Goal: Transaction & Acquisition: Download file/media

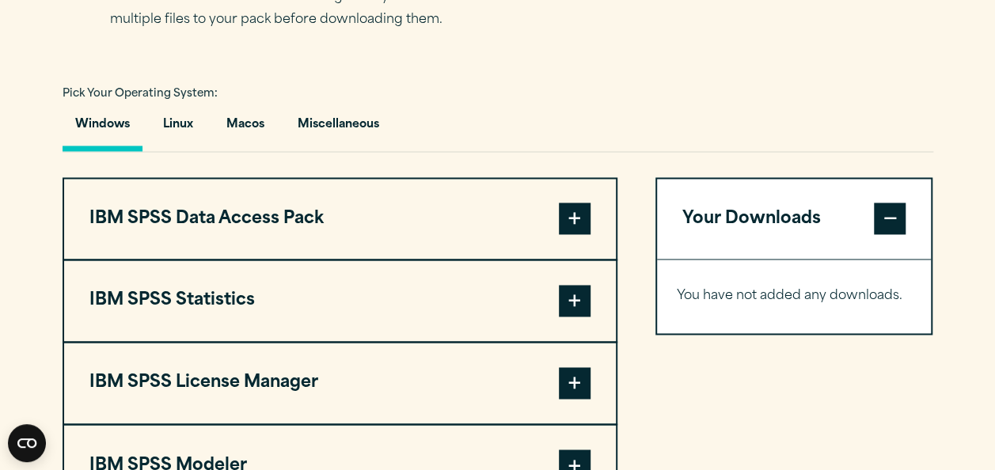
scroll to position [1162, 0]
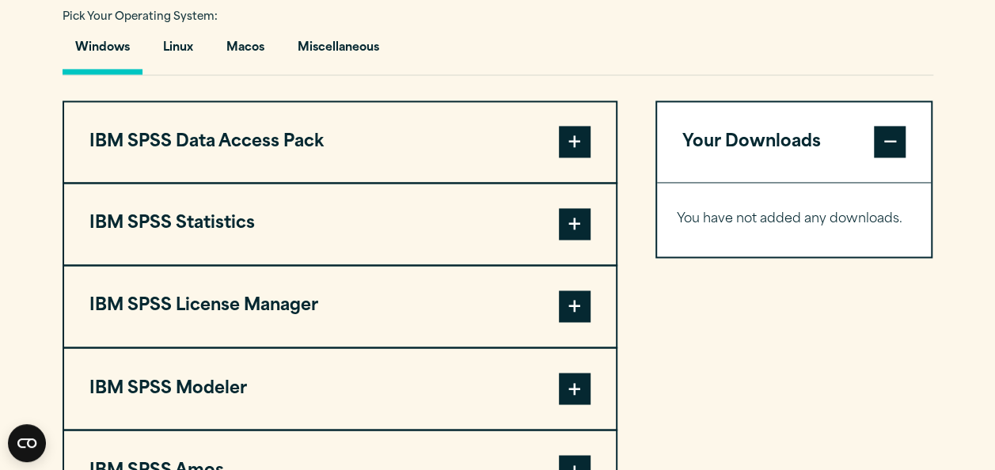
click at [579, 240] on span at bounding box center [575, 224] width 32 height 32
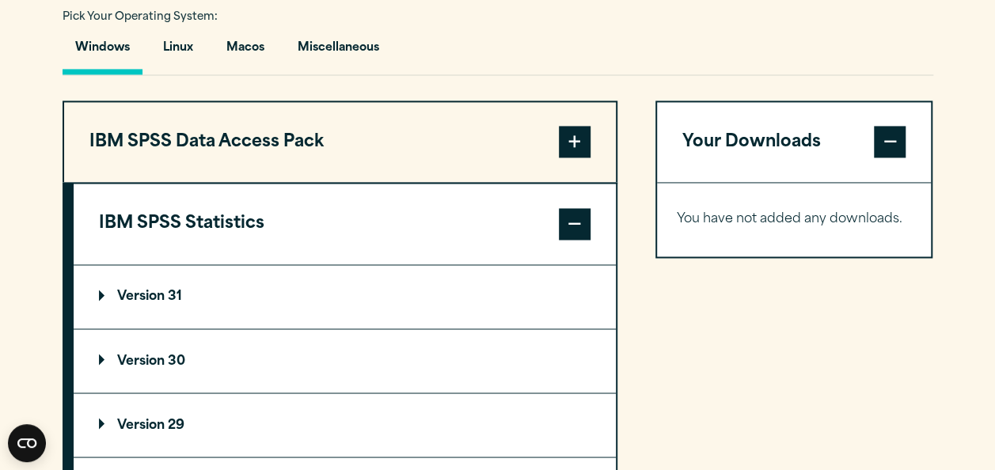
click at [404, 382] on summary "Version 30" at bounding box center [345, 360] width 542 height 63
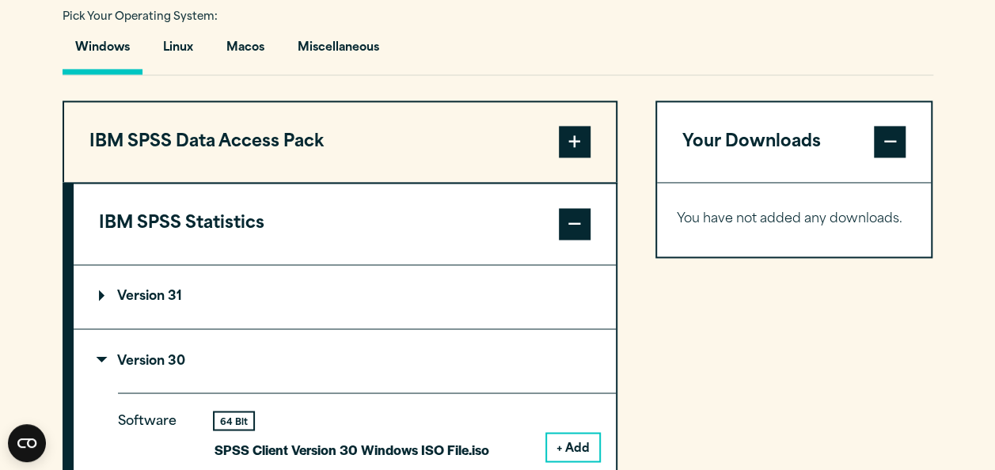
scroll to position [1324, 0]
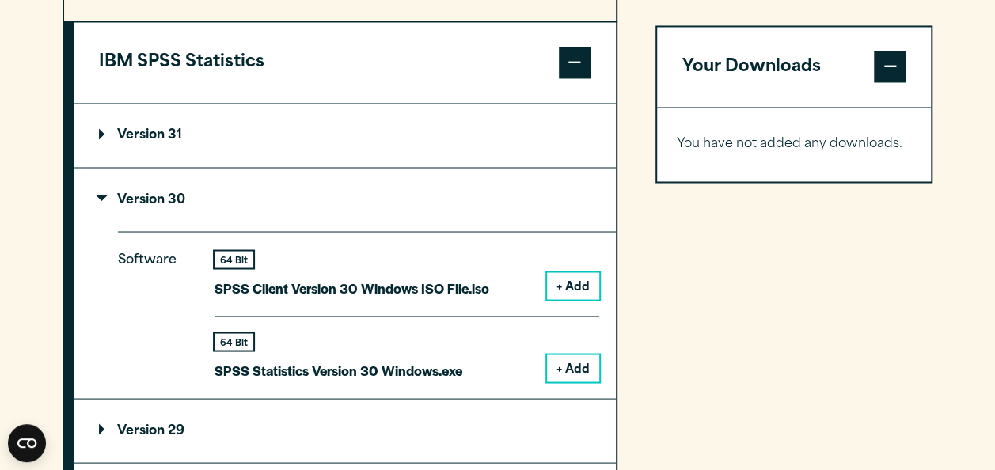
click at [570, 382] on button "+ Add" at bounding box center [573, 368] width 52 height 27
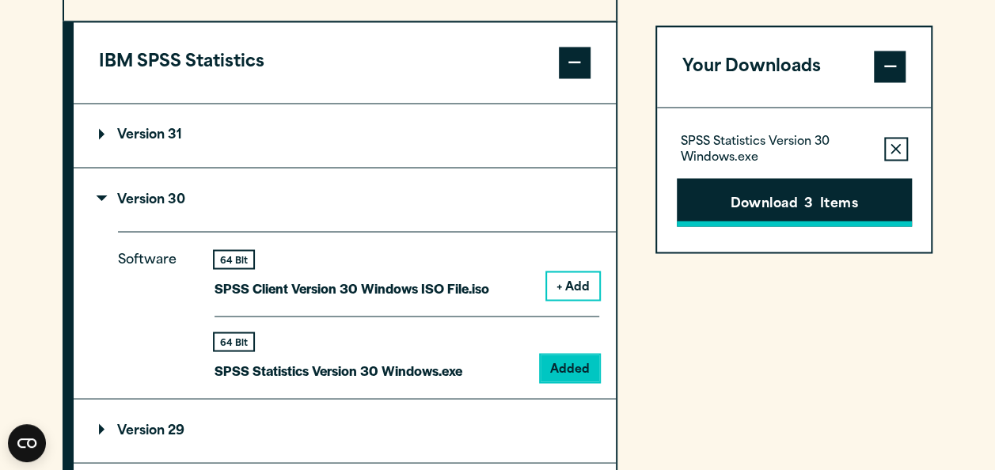
click at [812, 200] on span "3" at bounding box center [808, 204] width 9 height 21
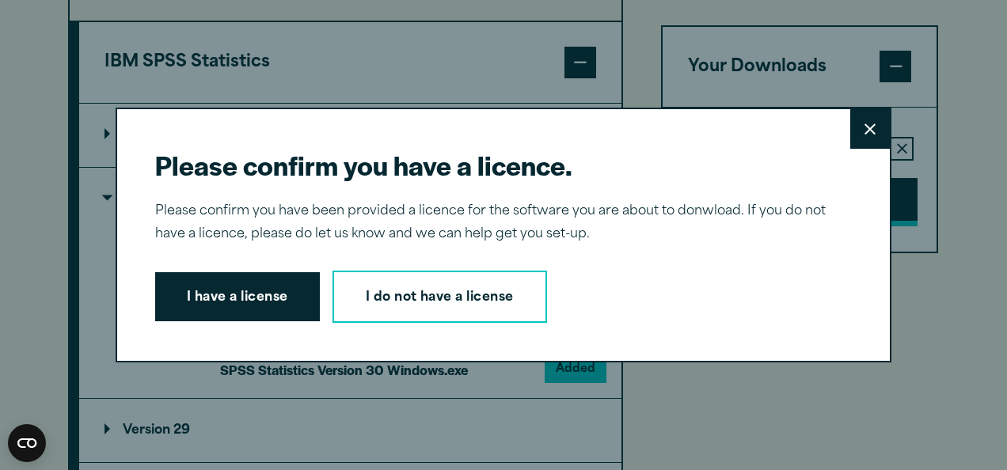
click at [812, 200] on div "Please confirm you have a licence. Close Please confirm you have been provided …" at bounding box center [504, 235] width 776 height 255
drag, startPoint x: 812, startPoint y: 200, endPoint x: 872, endPoint y: 126, distance: 95.1
click at [872, 126] on button "Close" at bounding box center [870, 129] width 40 height 40
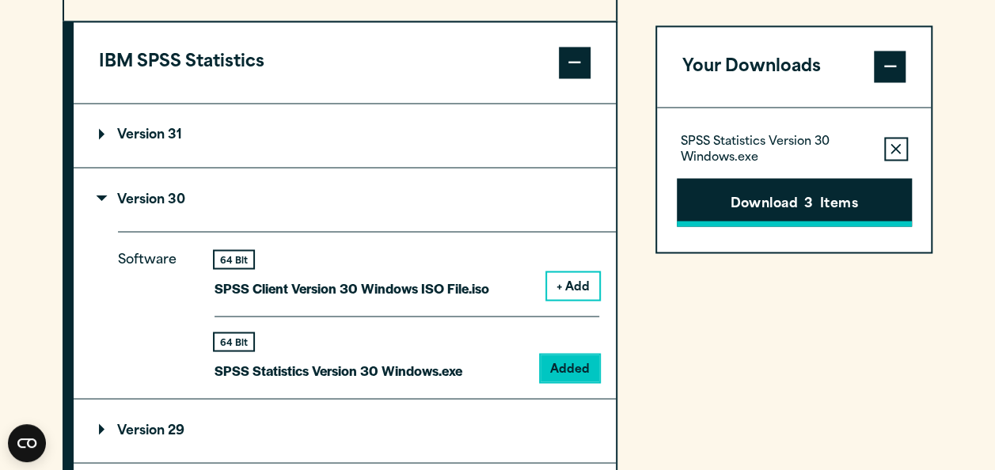
click at [814, 196] on button "Download 3 Items" at bounding box center [794, 202] width 235 height 49
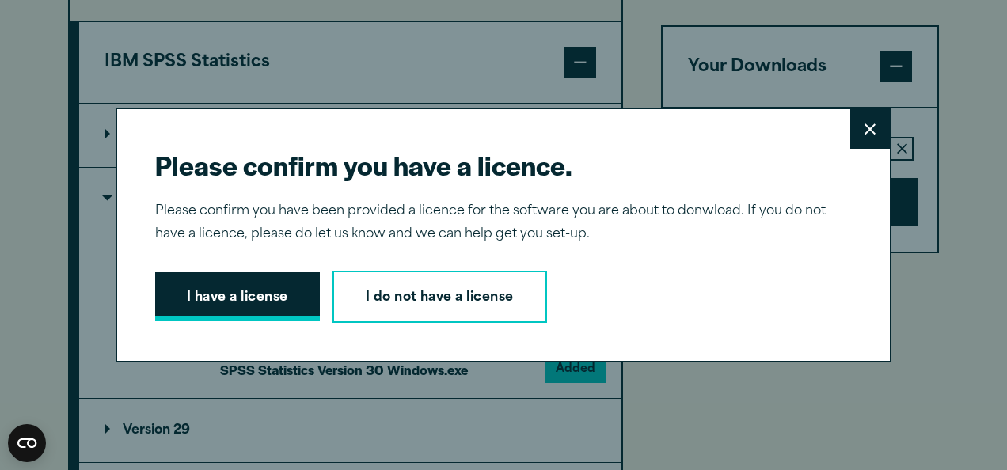
click at [198, 296] on button "I have a license" at bounding box center [237, 296] width 165 height 49
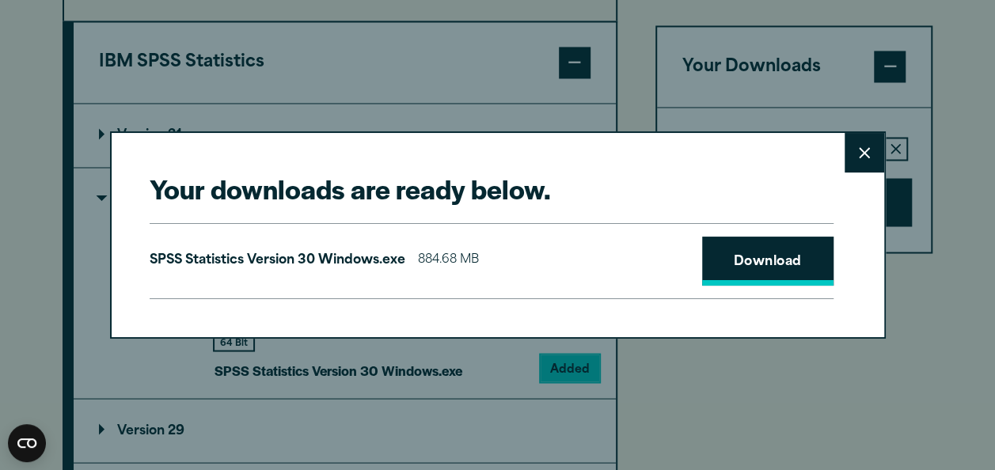
click at [761, 256] on link "Download" at bounding box center [767, 261] width 131 height 49
